Goal: Find specific page/section: Find specific page/section

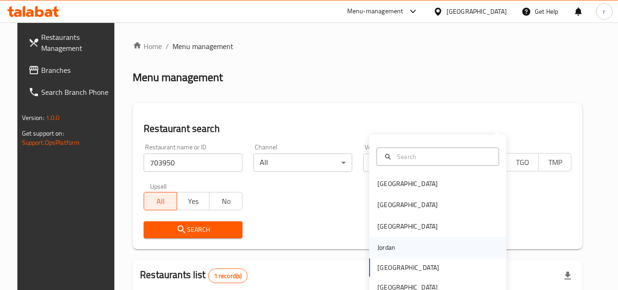
scroll to position [111, 0]
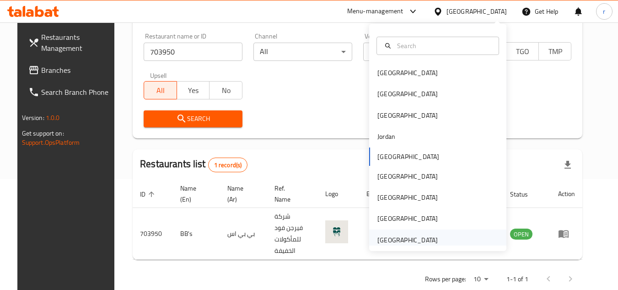
click at [388, 242] on div "[GEOGRAPHIC_DATA]" at bounding box center [407, 240] width 60 height 10
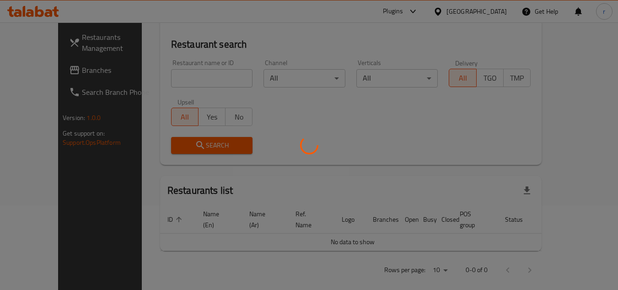
scroll to position [111, 0]
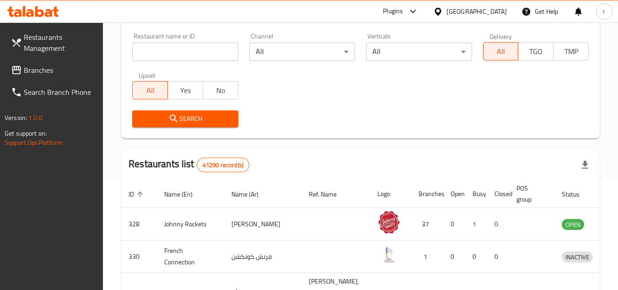
click at [42, 70] on span "Branches" at bounding box center [60, 70] width 72 height 11
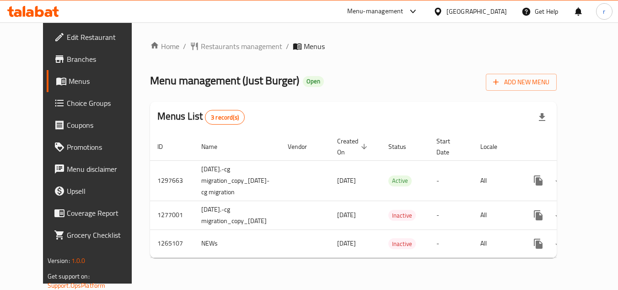
click at [334, 44] on div "Home / Restaurants management / Menus Menu management ( Just Burger ) Open Add …" at bounding box center [353, 153] width 407 height 224
click at [208, 50] on span "Restaurants management" at bounding box center [241, 46] width 81 height 11
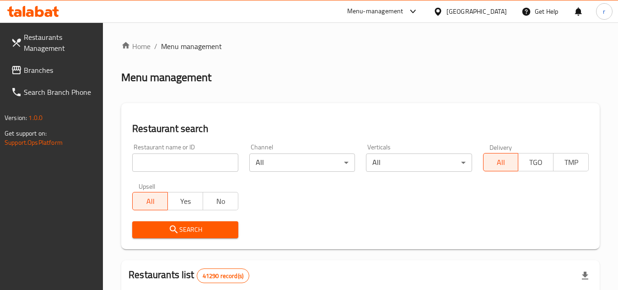
click at [202, 161] on input "search" at bounding box center [185, 162] width 106 height 18
paste input "8722"
type input "8722"
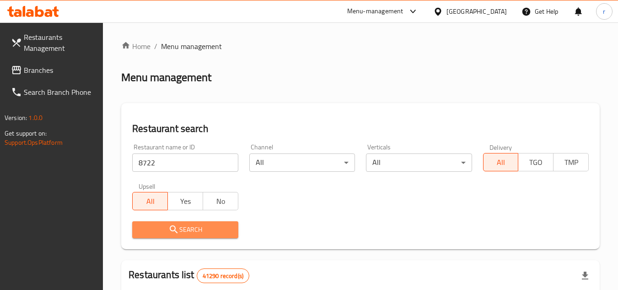
click at [179, 236] on button "Search" at bounding box center [185, 229] width 106 height 17
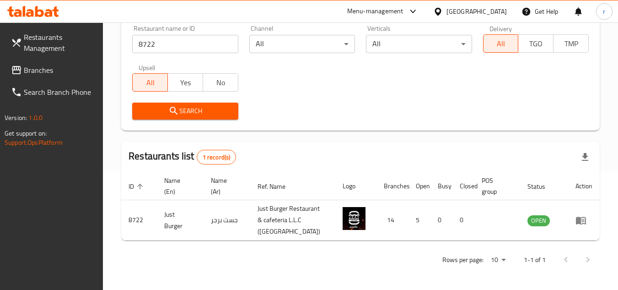
scroll to position [130, 0]
click at [480, 8] on div "[GEOGRAPHIC_DATA]" at bounding box center [476, 11] width 60 height 10
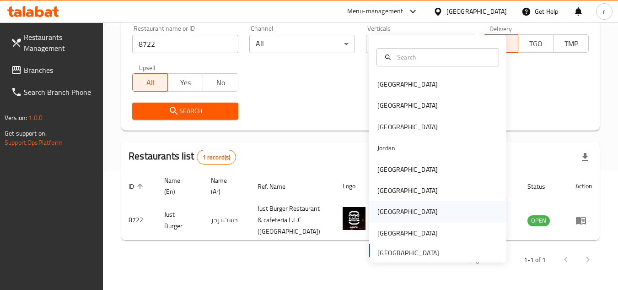
click at [387, 201] on div "[GEOGRAPHIC_DATA]" at bounding box center [407, 211] width 75 height 21
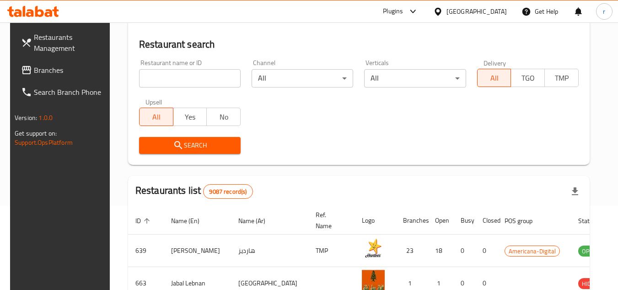
scroll to position [130, 0]
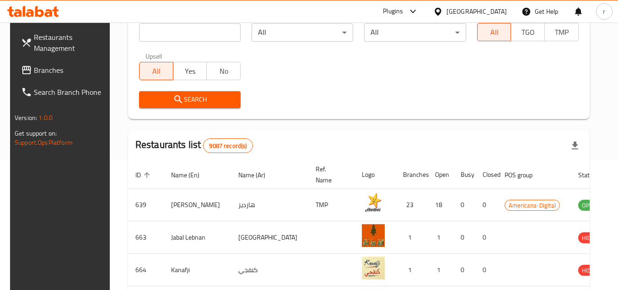
click at [52, 67] on span "Branches" at bounding box center [70, 70] width 72 height 11
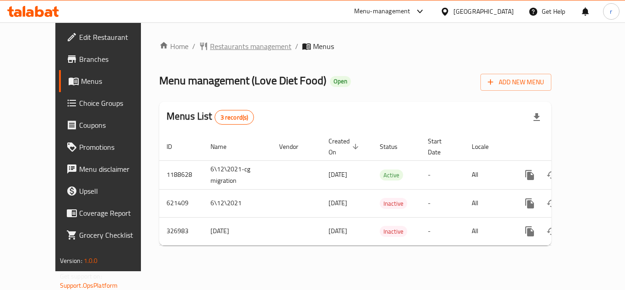
click at [210, 52] on span "Restaurants management" at bounding box center [250, 46] width 81 height 11
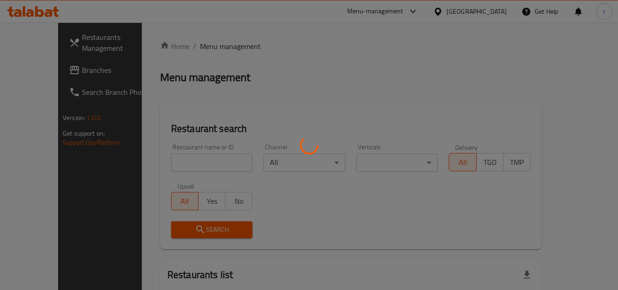
click at [174, 161] on div at bounding box center [309, 145] width 618 height 290
click at [174, 162] on div at bounding box center [309, 145] width 618 height 290
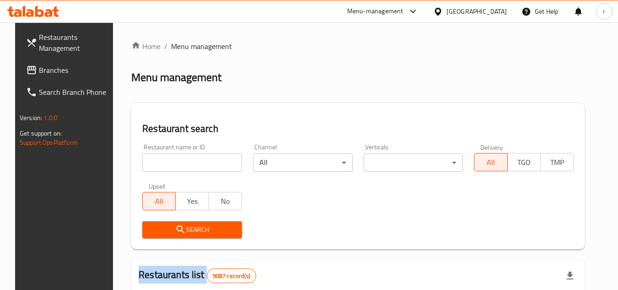
click at [174, 162] on div at bounding box center [309, 145] width 618 height 290
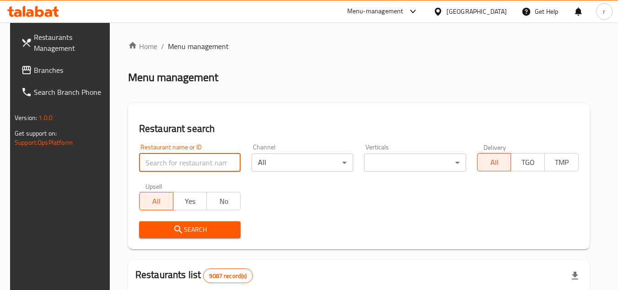
click at [174, 162] on input "search" at bounding box center [190, 162] width 102 height 18
paste input "617703"
type input "617703"
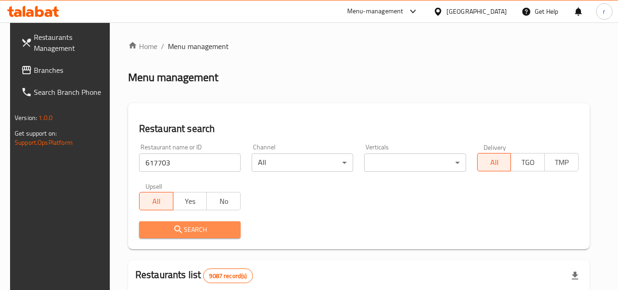
click at [165, 234] on span "Search" at bounding box center [189, 229] width 87 height 11
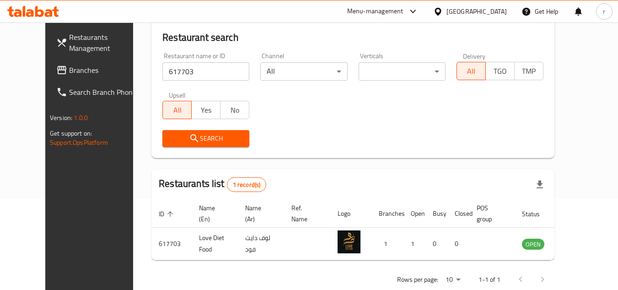
scroll to position [111, 0]
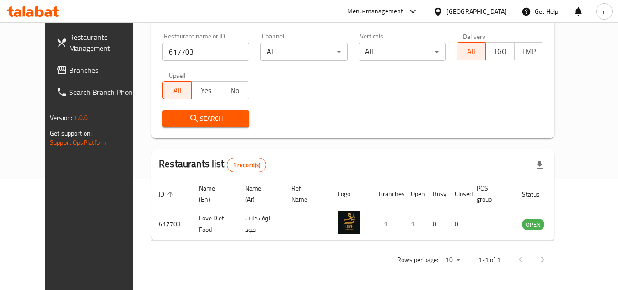
click at [494, 10] on div "[GEOGRAPHIC_DATA]" at bounding box center [476, 11] width 60 height 10
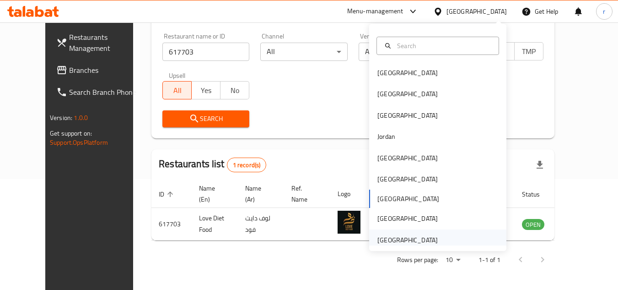
click at [398, 240] on div "[GEOGRAPHIC_DATA]" at bounding box center [407, 240] width 60 height 10
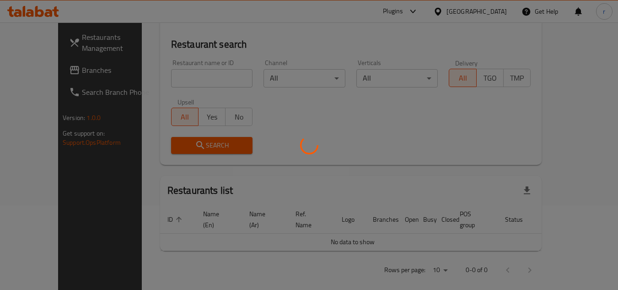
scroll to position [111, 0]
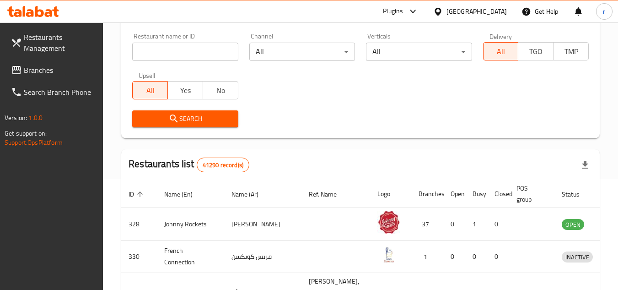
click at [42, 67] on span "Branches" at bounding box center [60, 70] width 72 height 11
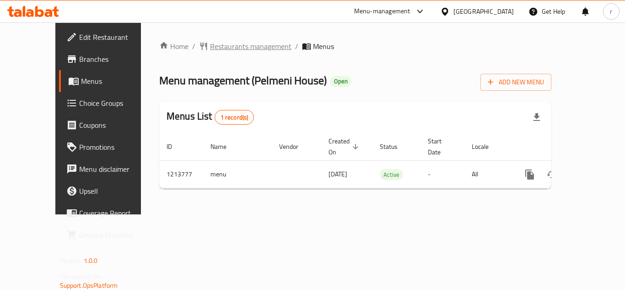
click at [210, 46] on span "Restaurants management" at bounding box center [250, 46] width 81 height 11
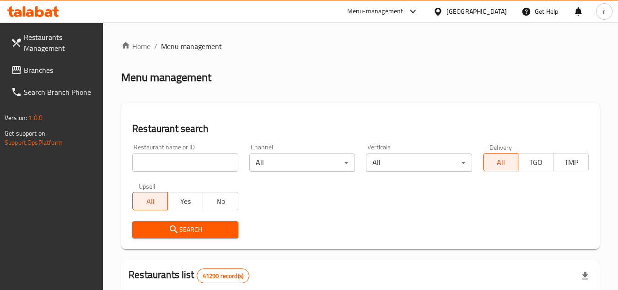
click at [195, 164] on input "search" at bounding box center [185, 162] width 106 height 18
paste input "671987"
type input "671987"
click at [199, 224] on span "Search" at bounding box center [185, 229] width 91 height 11
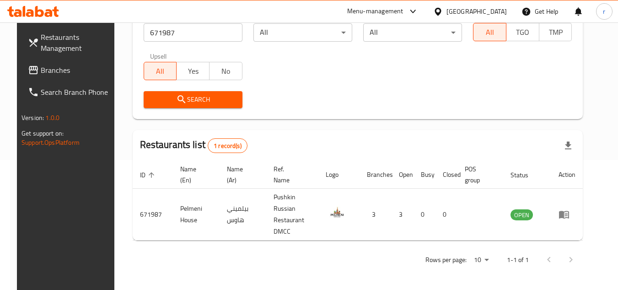
scroll to position [111, 0]
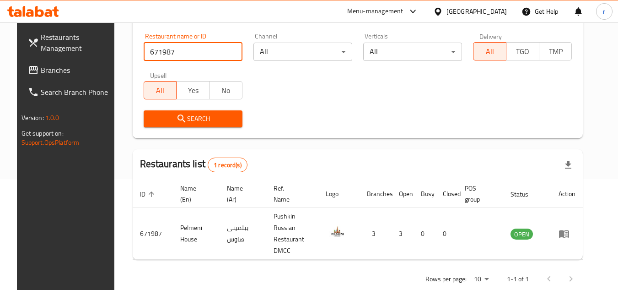
drag, startPoint x: 170, startPoint y: 52, endPoint x: 117, endPoint y: 53, distance: 52.6
click at [117, 53] on div "Home / Menu management Menu management Restaurant search Restaurant name or ID …" at bounding box center [357, 110] width 487 height 397
